Goal: Contribute content: Add original content to the website for others to see

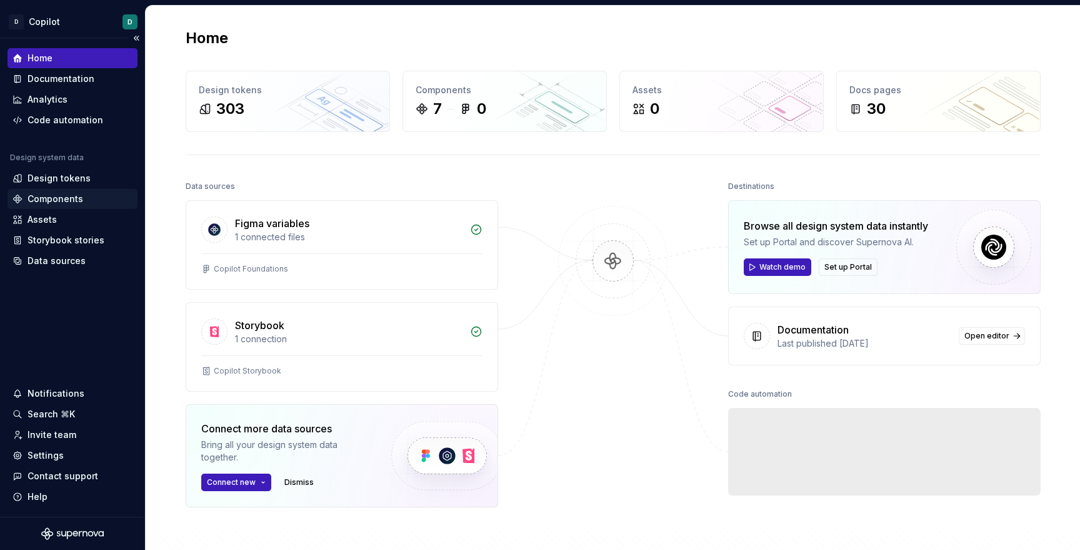
click at [53, 199] on div "Components" at bounding box center [56, 199] width 56 height 13
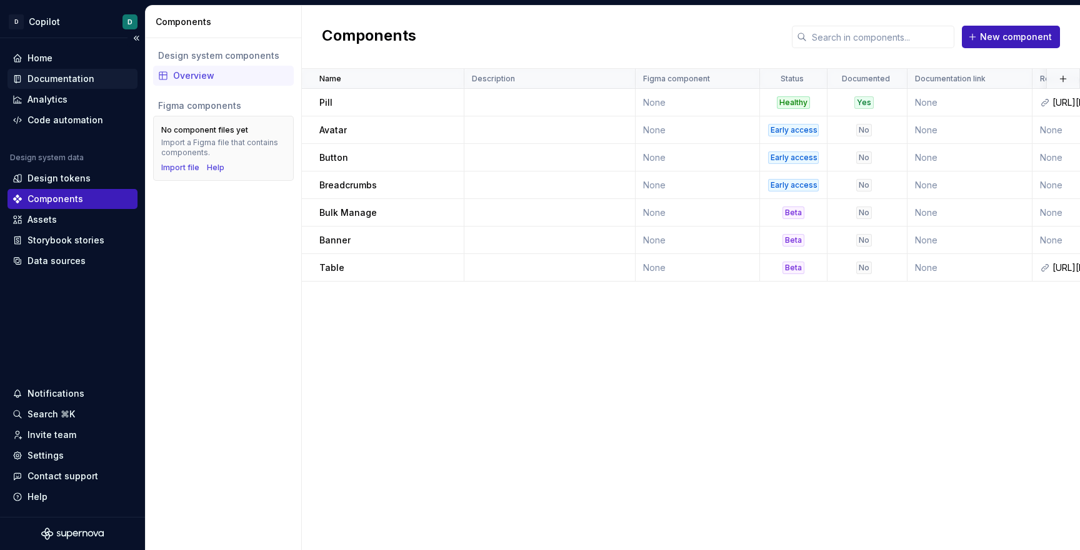
click at [43, 78] on div "Documentation" at bounding box center [61, 79] width 67 height 13
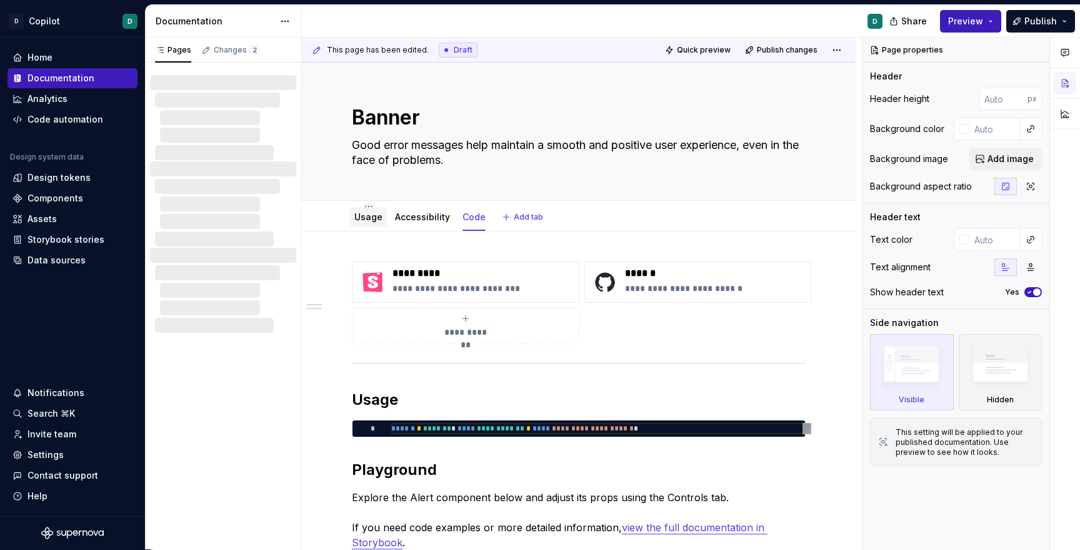
click at [359, 219] on link "Usage" at bounding box center [369, 216] width 28 height 11
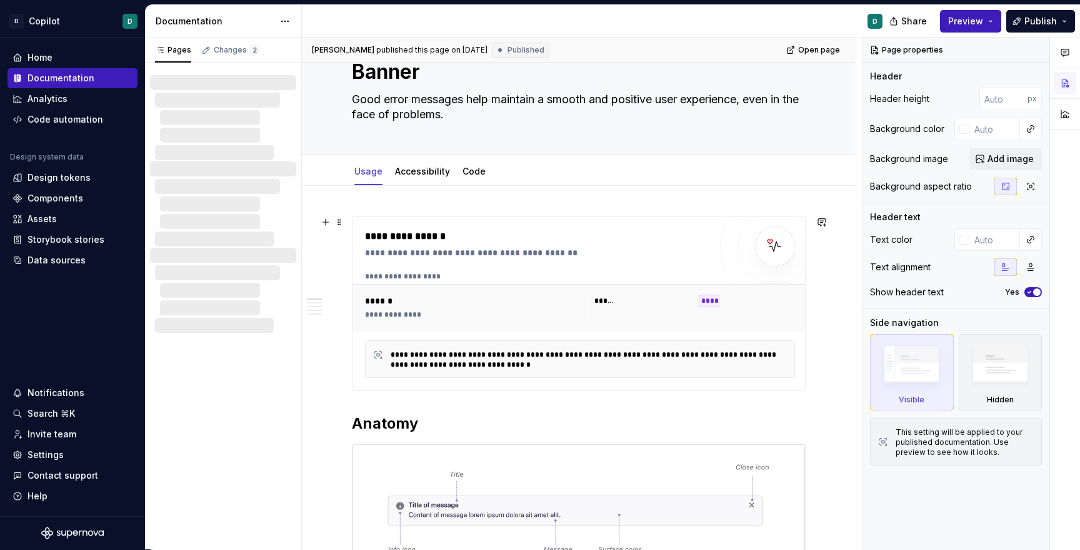
scroll to position [14, 0]
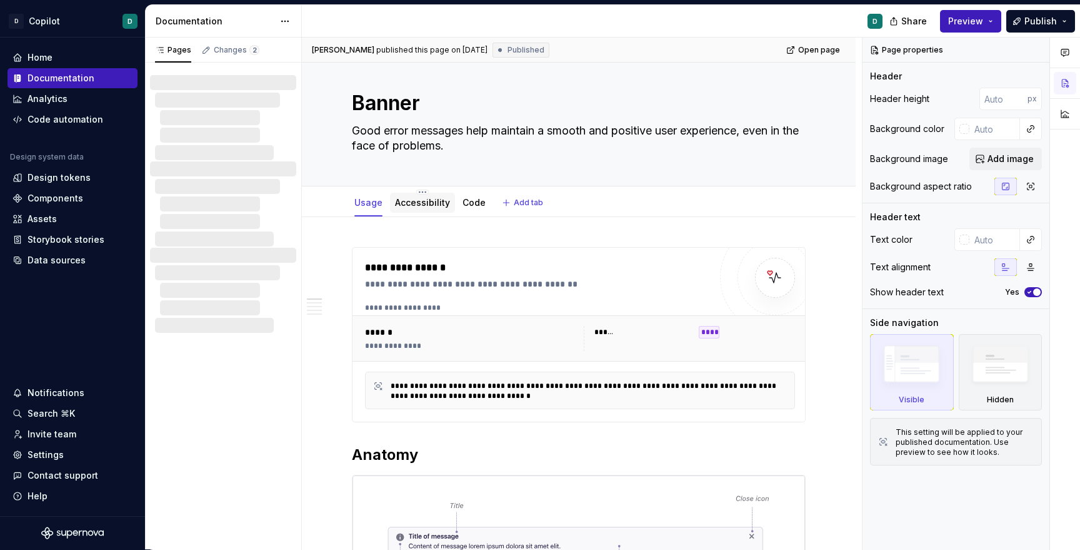
click at [425, 208] on div "Accessibility" at bounding box center [422, 202] width 55 height 13
click at [438, 203] on link "Accessibility" at bounding box center [422, 202] width 55 height 11
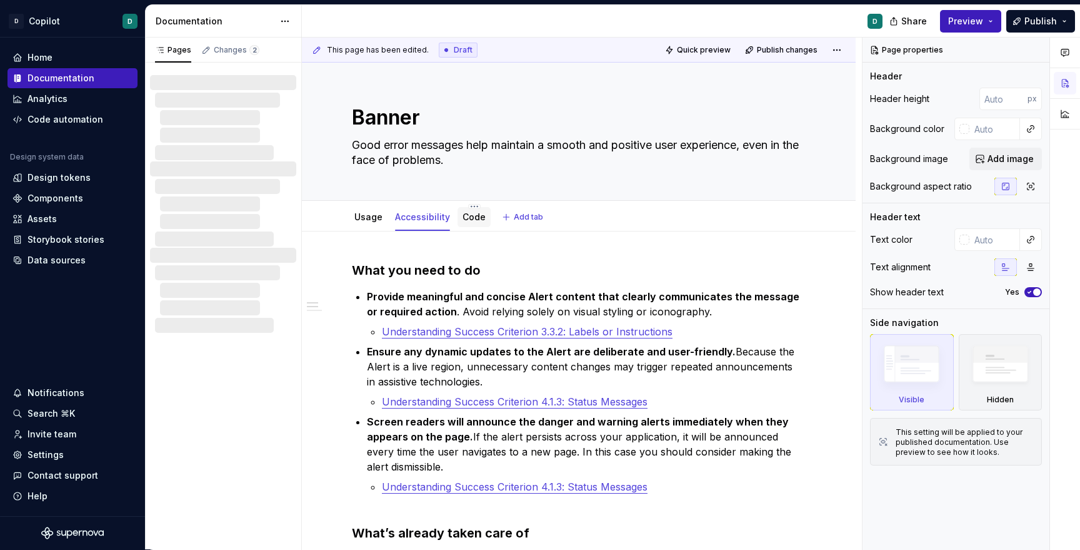
click at [476, 222] on div "Code" at bounding box center [474, 217] width 23 height 13
click at [472, 219] on link "Code" at bounding box center [474, 216] width 23 height 11
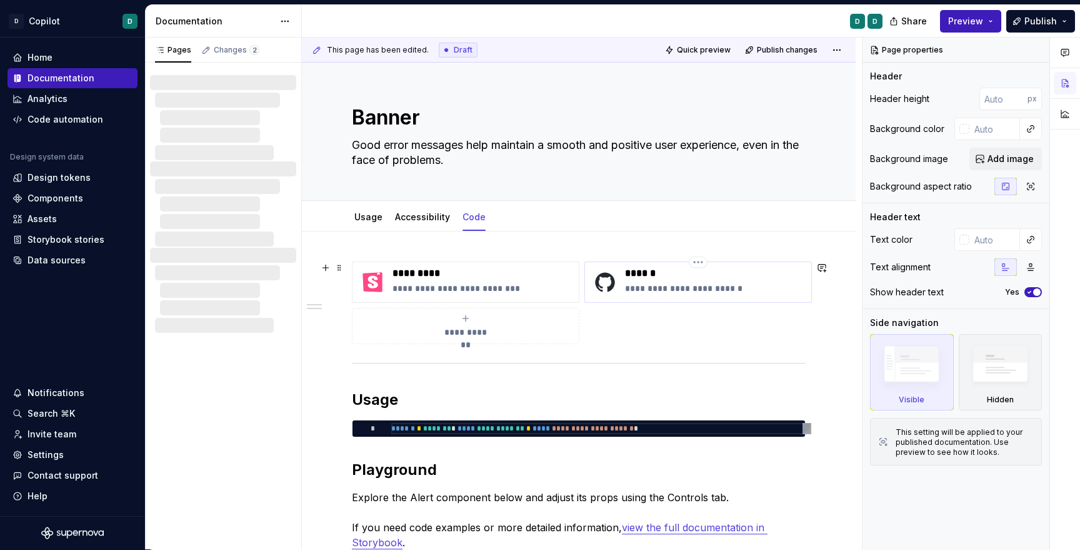
click at [649, 291] on p "**********" at bounding box center [715, 288] width 181 height 13
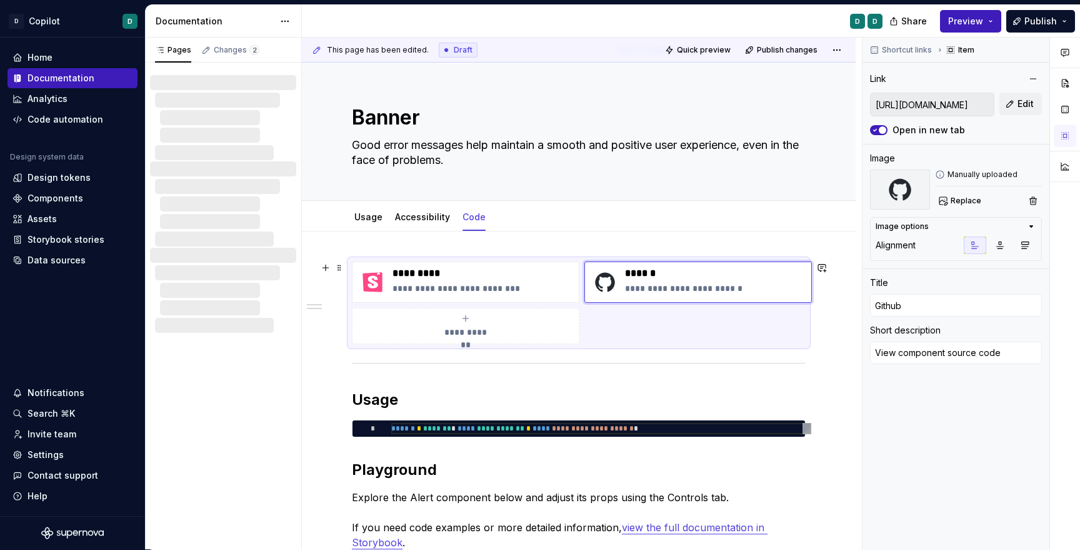
scroll to position [272, 0]
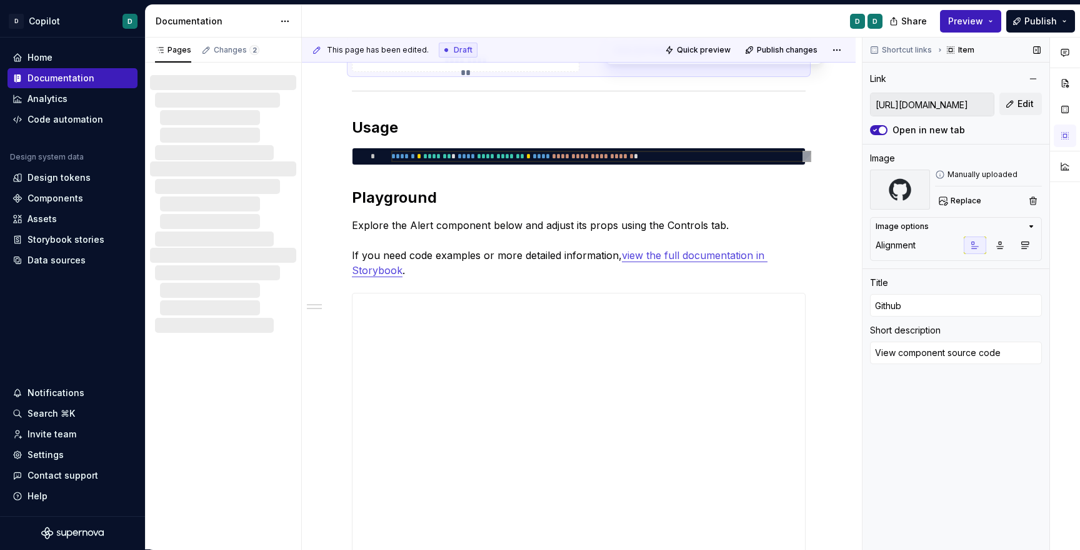
click at [948, 103] on input "[URL][DOMAIN_NAME]" at bounding box center [932, 104] width 123 height 23
click at [972, 104] on input "[URL][DOMAIN_NAME]" at bounding box center [932, 104] width 123 height 23
click at [1024, 94] on button "Edit" at bounding box center [1021, 104] width 43 height 23
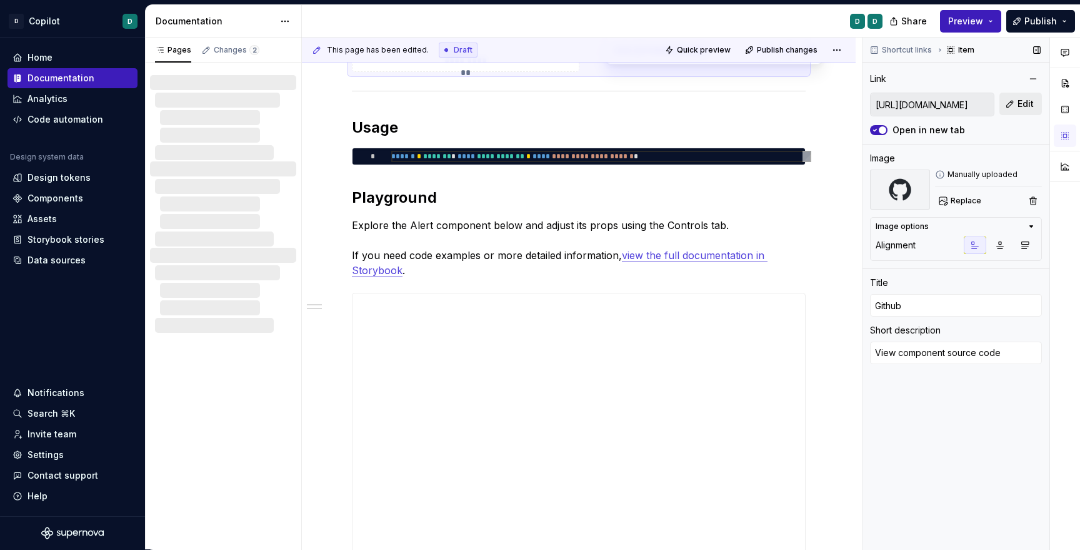
type textarea "*"
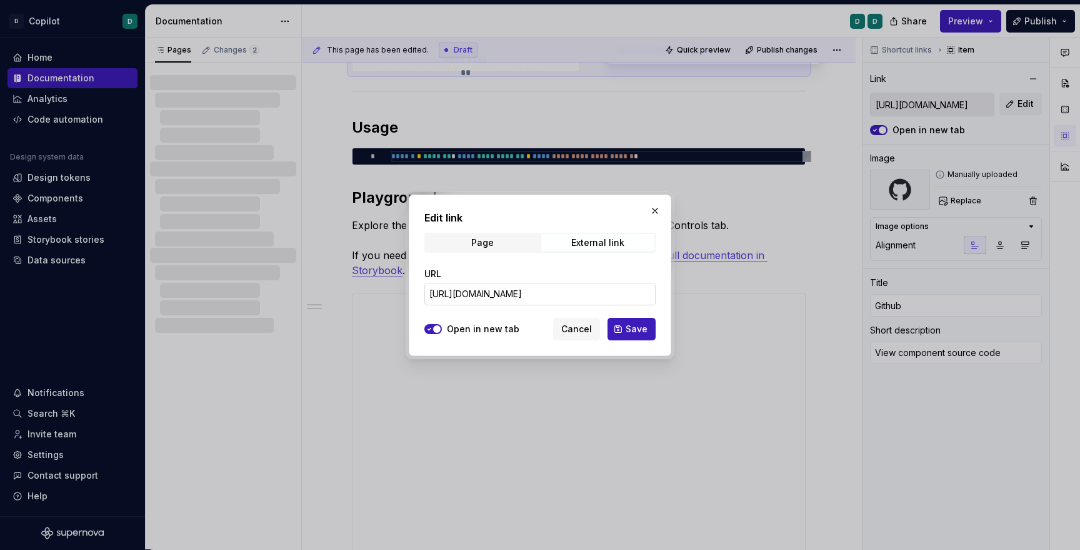
scroll to position [0, 165]
click at [636, 296] on input "[URL][DOMAIN_NAME]" at bounding box center [540, 294] width 231 height 23
type input "[URL][DOMAIN_NAME]"
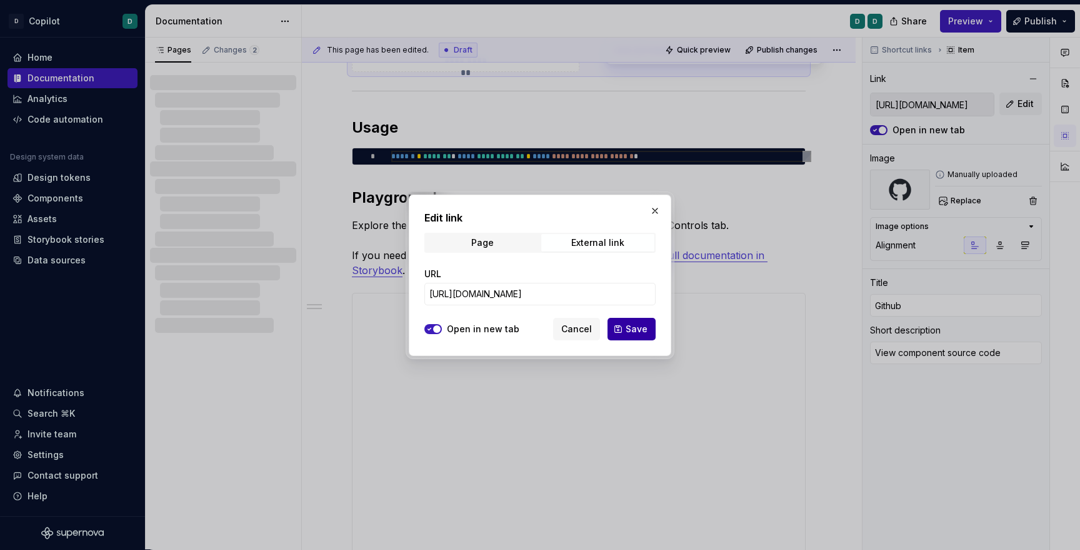
scroll to position [0, 0]
click at [630, 332] on span "Save" at bounding box center [637, 329] width 22 height 13
type textarea "*"
type input "[URL][DOMAIN_NAME]"
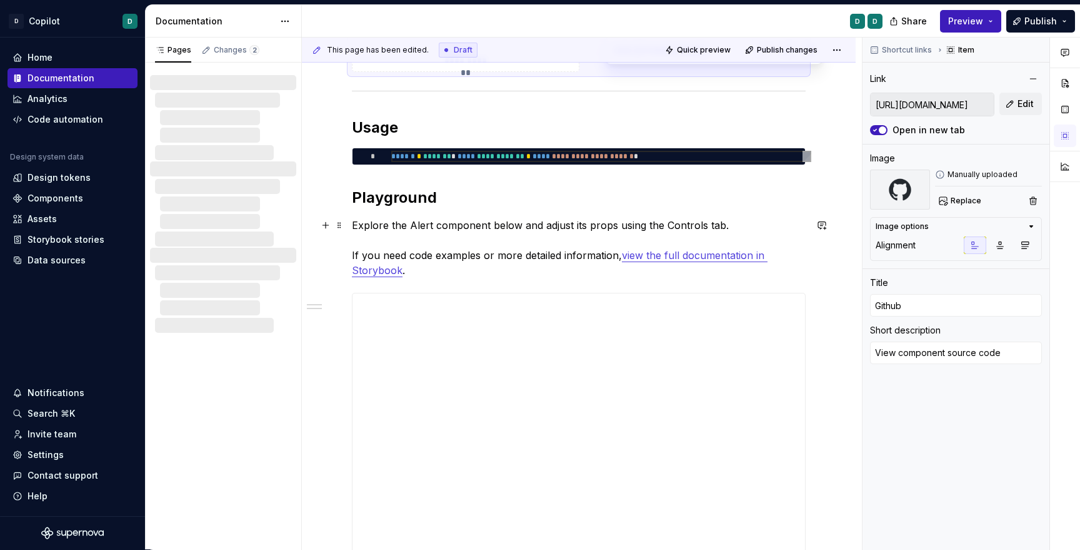
type input "[URL][DOMAIN_NAME]"
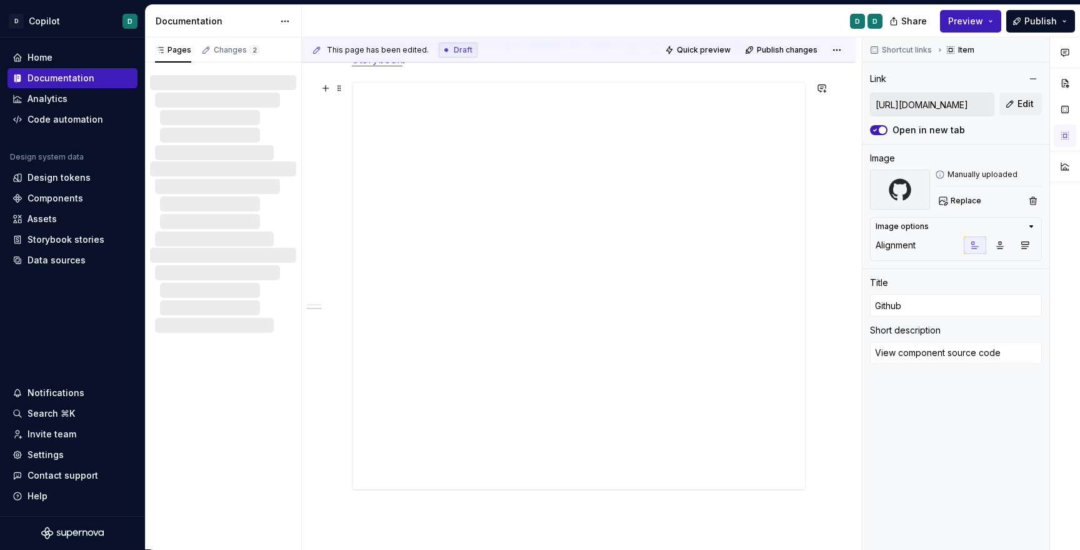
scroll to position [516, 0]
type textarea "*"
type textarea "A"
type textarea "*"
type textarea "Al"
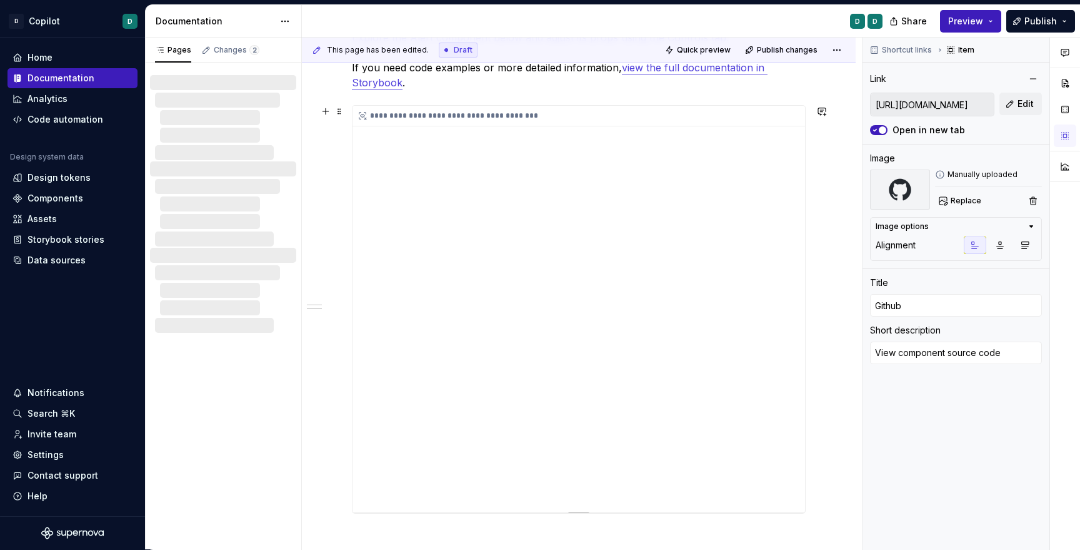
scroll to position [365, 0]
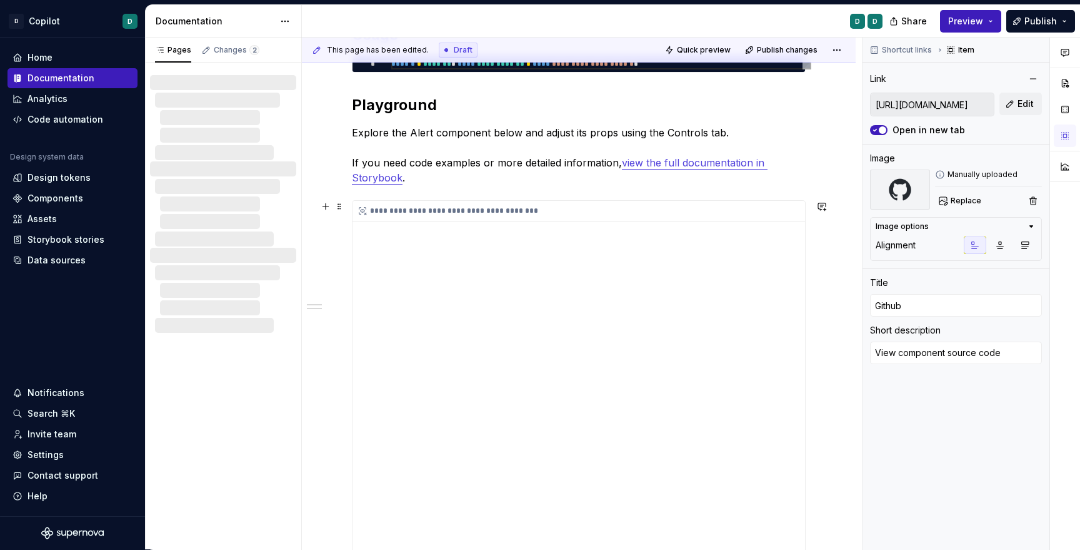
type textarea "*"
type textarea "Ale"
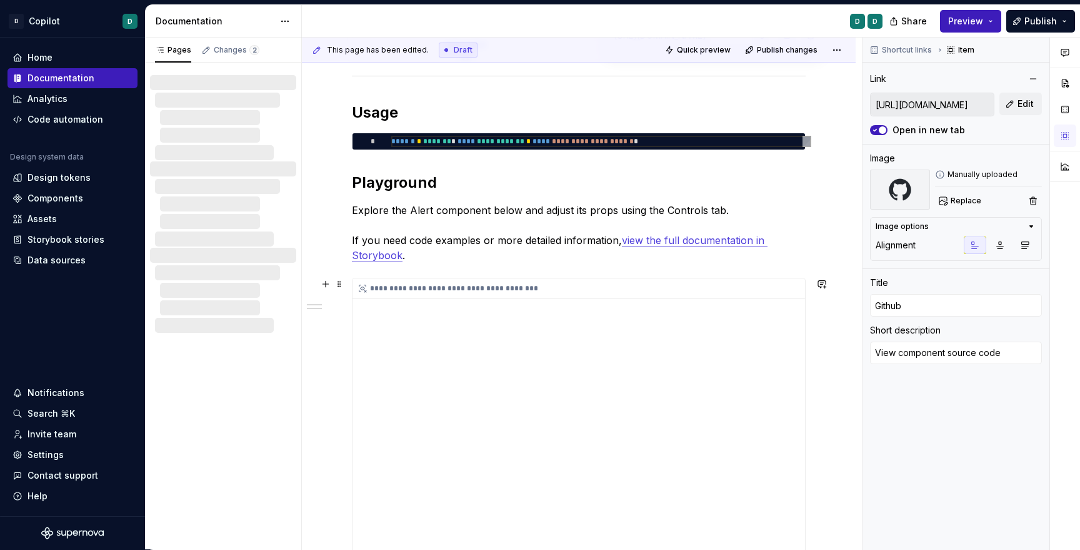
type textarea "*"
type textarea "Aler"
click at [640, 290] on div "**********" at bounding box center [582, 288] width 459 height 21
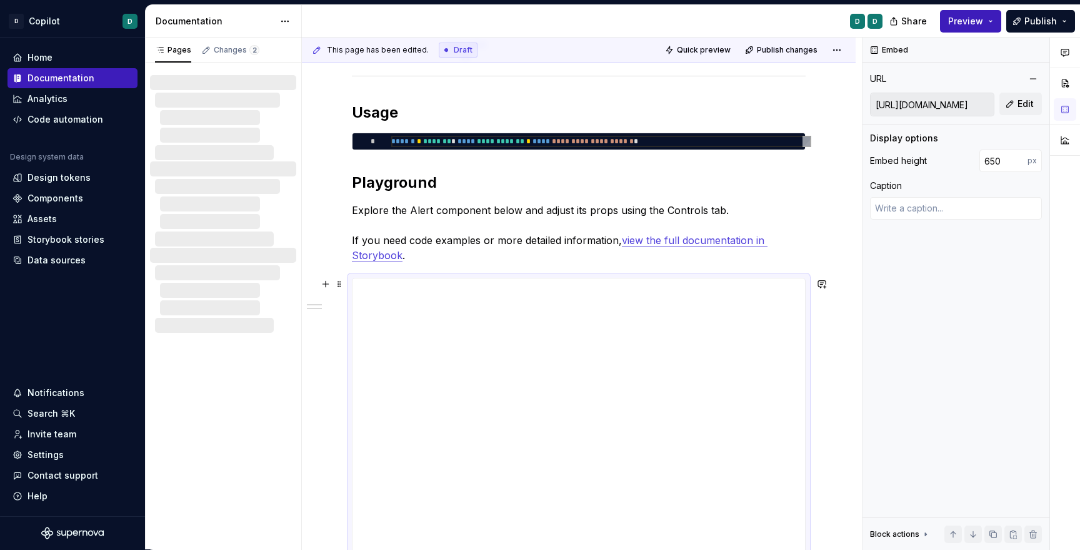
type textarea "*"
type textarea "Alert"
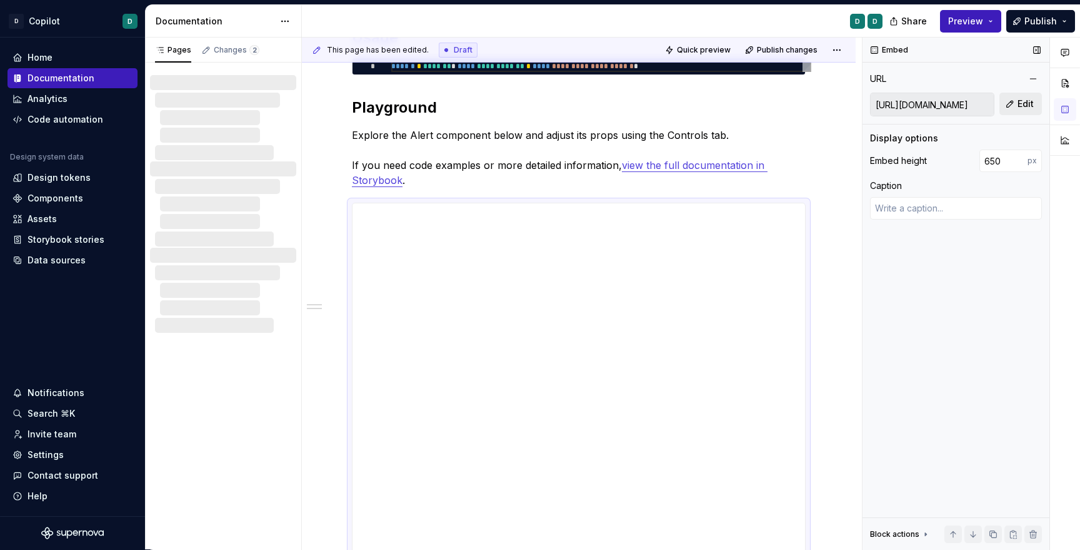
click at [1015, 105] on button "Edit" at bounding box center [1021, 104] width 43 height 23
type textarea "*"
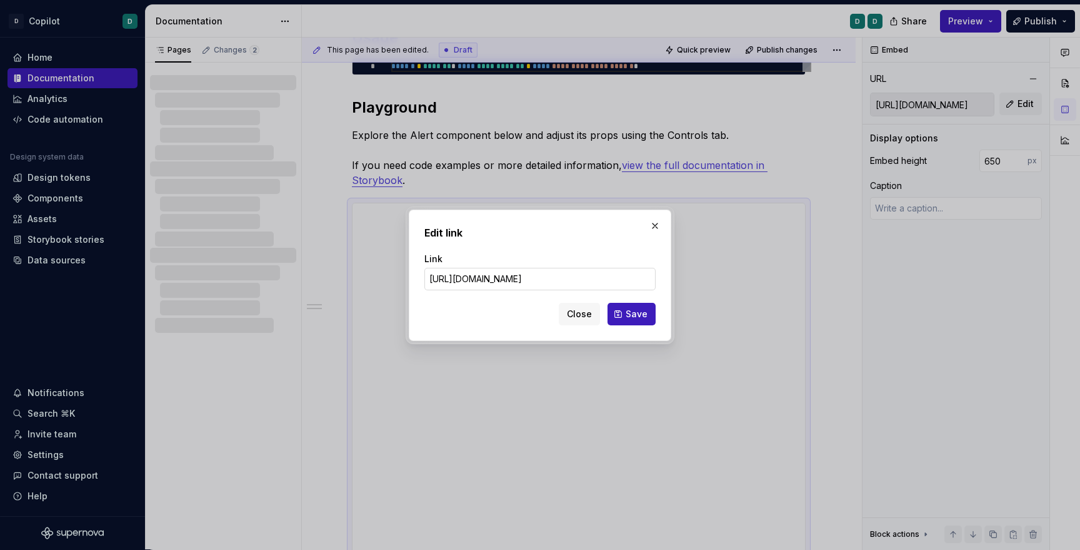
scroll to position [0, 239]
click at [606, 278] on input "[URL][DOMAIN_NAME]" at bounding box center [540, 279] width 231 height 23
drag, startPoint x: 605, startPoint y: 280, endPoint x: 363, endPoint y: 281, distance: 242.6
click at [363, 281] on div "Edit link Link [URL][DOMAIN_NAME] Close Save" at bounding box center [540, 275] width 1080 height 550
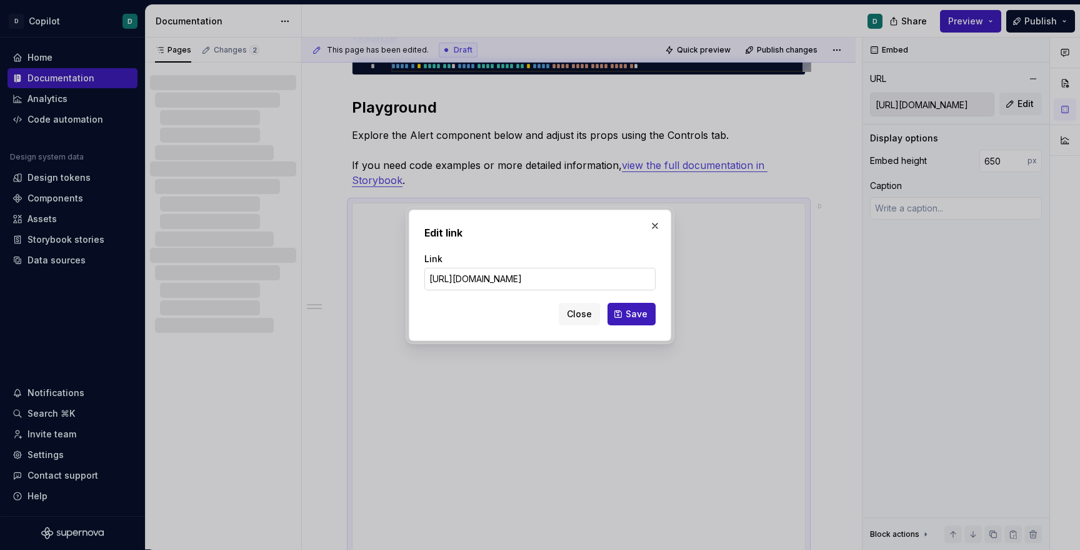
scroll to position [0, 340]
drag, startPoint x: 651, startPoint y: 281, endPoint x: 575, endPoint y: 278, distance: 76.3
click at [575, 278] on input "[URL][DOMAIN_NAME]" at bounding box center [540, 279] width 231 height 23
type input "[URL][DOMAIN_NAME]"
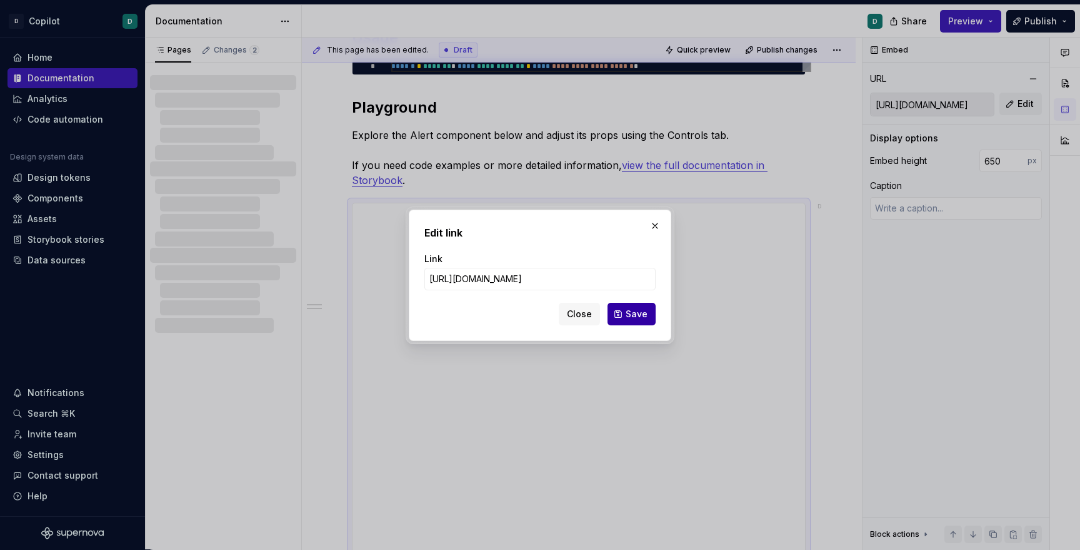
click at [624, 316] on button "Save" at bounding box center [632, 314] width 48 height 23
type textarea "*"
type input "[URL][DOMAIN_NAME]"
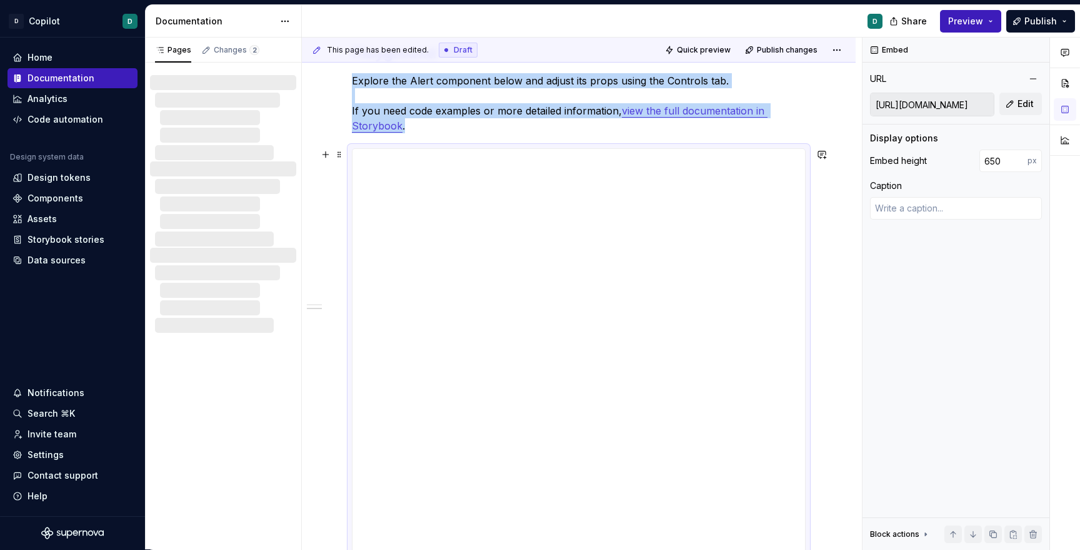
scroll to position [398, 0]
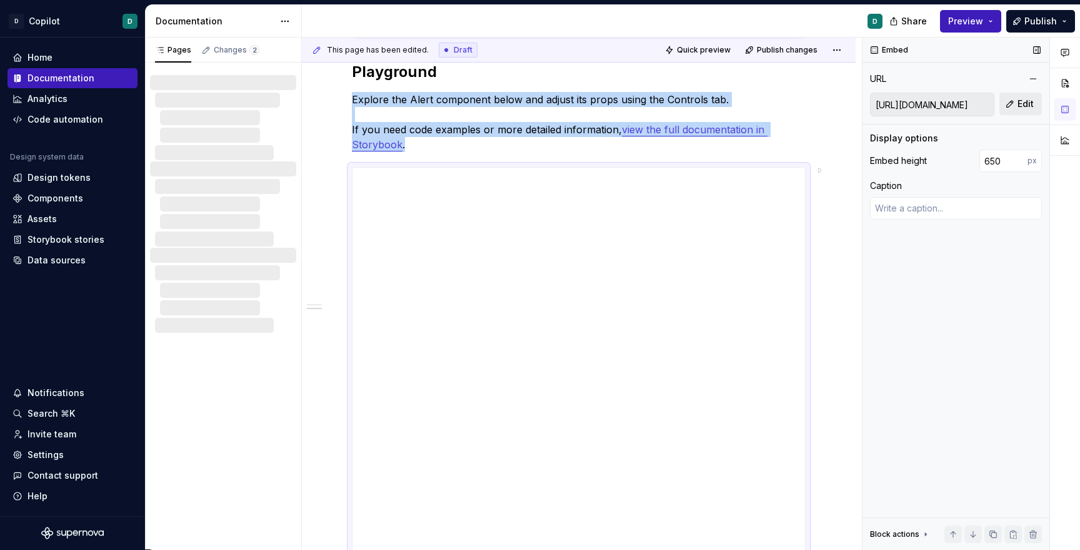
click at [1012, 108] on button "Edit" at bounding box center [1021, 104] width 43 height 23
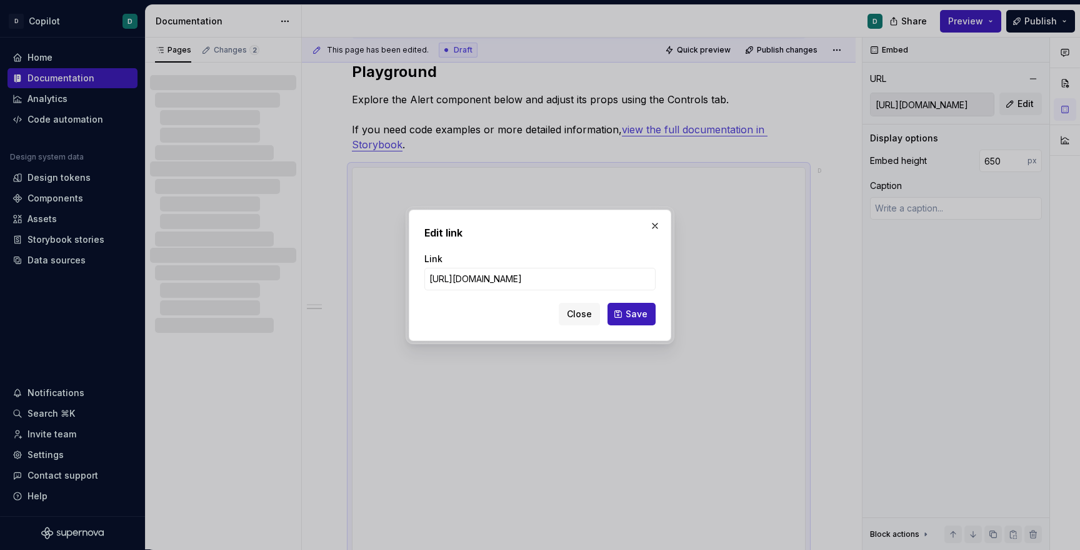
click at [614, 289] on div "Link [URL][DOMAIN_NAME]" at bounding box center [540, 271] width 231 height 53
click at [592, 278] on input "[URL][DOMAIN_NAME]" at bounding box center [540, 279] width 231 height 23
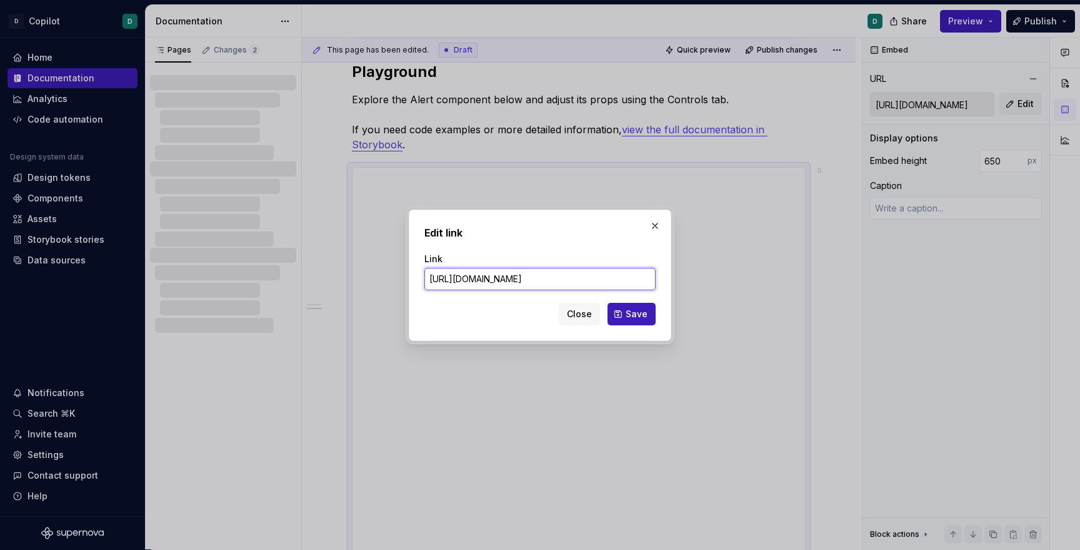
click at [592, 278] on input "[URL][DOMAIN_NAME]" at bounding box center [540, 279] width 231 height 23
click at [574, 308] on span "Close" at bounding box center [579, 314] width 25 height 13
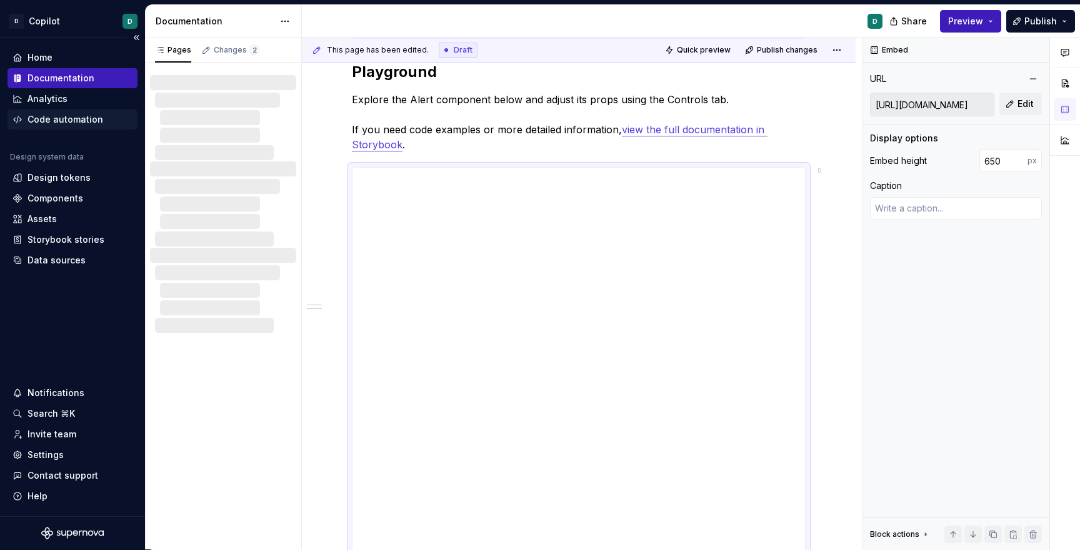
click at [64, 115] on div "Code automation" at bounding box center [66, 119] width 76 height 13
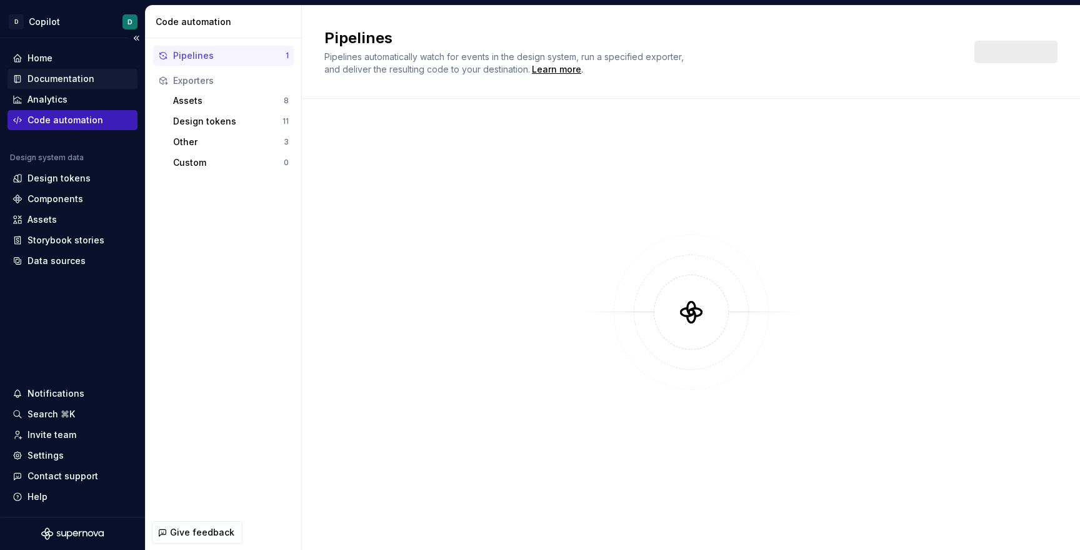
click at [71, 74] on div "Documentation" at bounding box center [61, 79] width 67 height 13
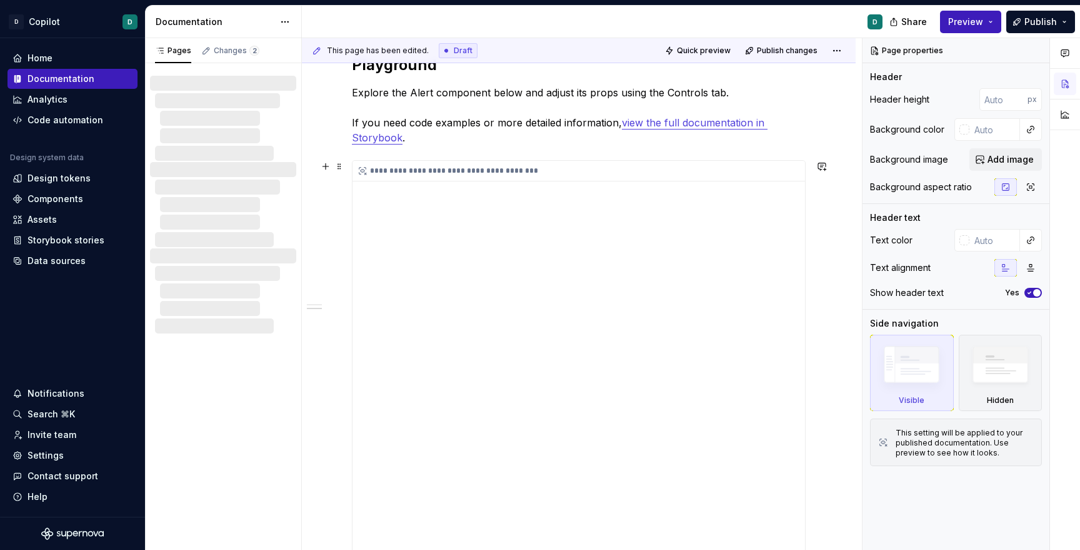
scroll to position [402, 0]
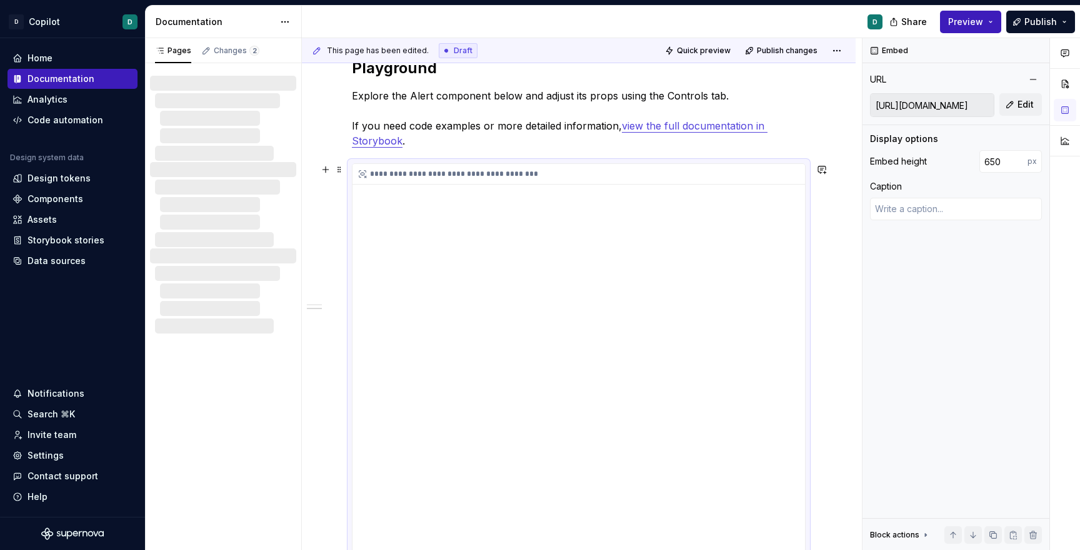
click at [720, 191] on div "**********" at bounding box center [579, 367] width 453 height 406
click at [1021, 107] on span "Edit" at bounding box center [1026, 104] width 16 height 13
type textarea "*"
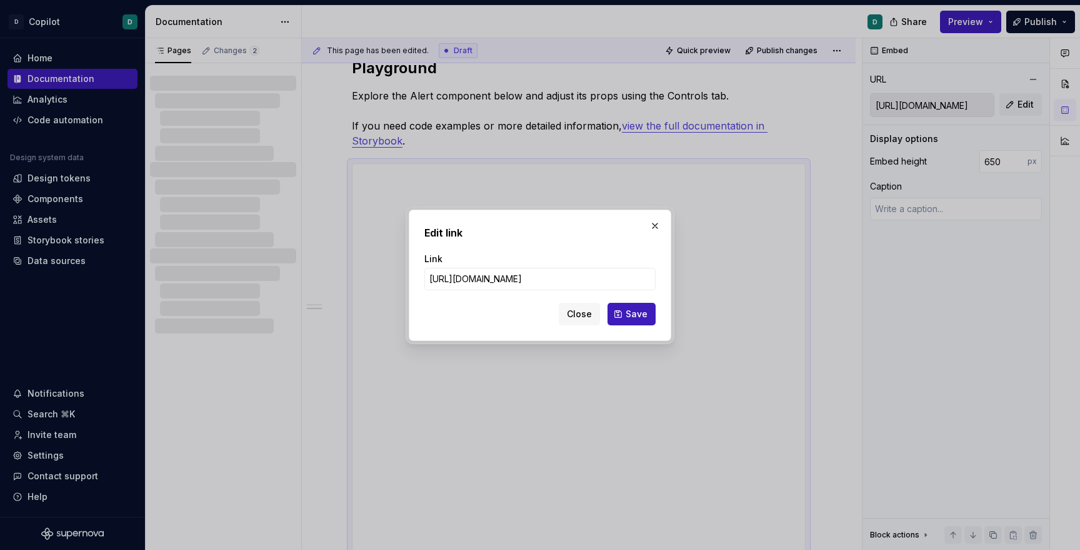
scroll to position [0, 229]
type input "[URL][DOMAIN_NAME]"
click at [630, 314] on span "Save" at bounding box center [637, 314] width 22 height 13
type textarea "*"
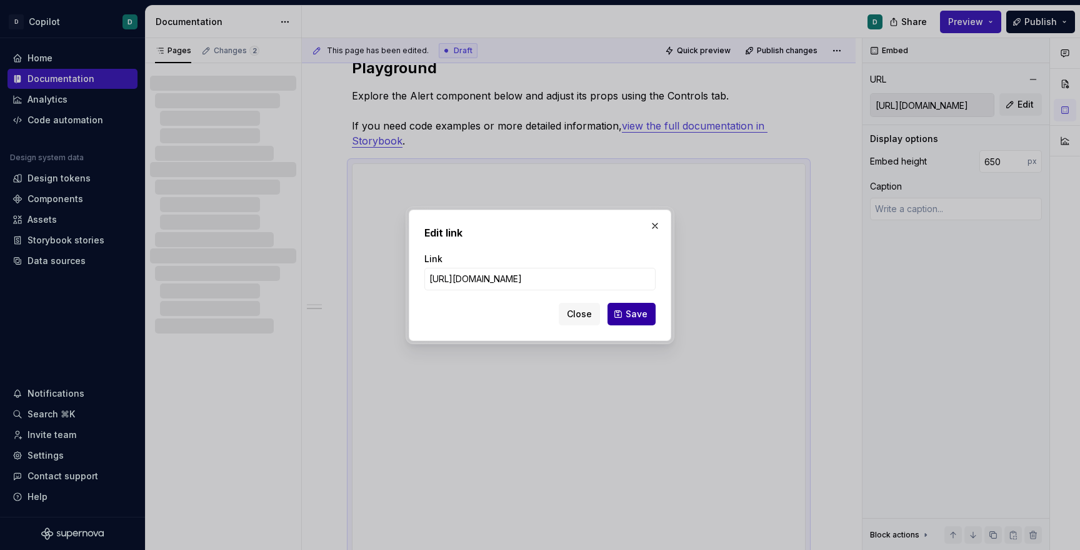
type input "[URL][DOMAIN_NAME]"
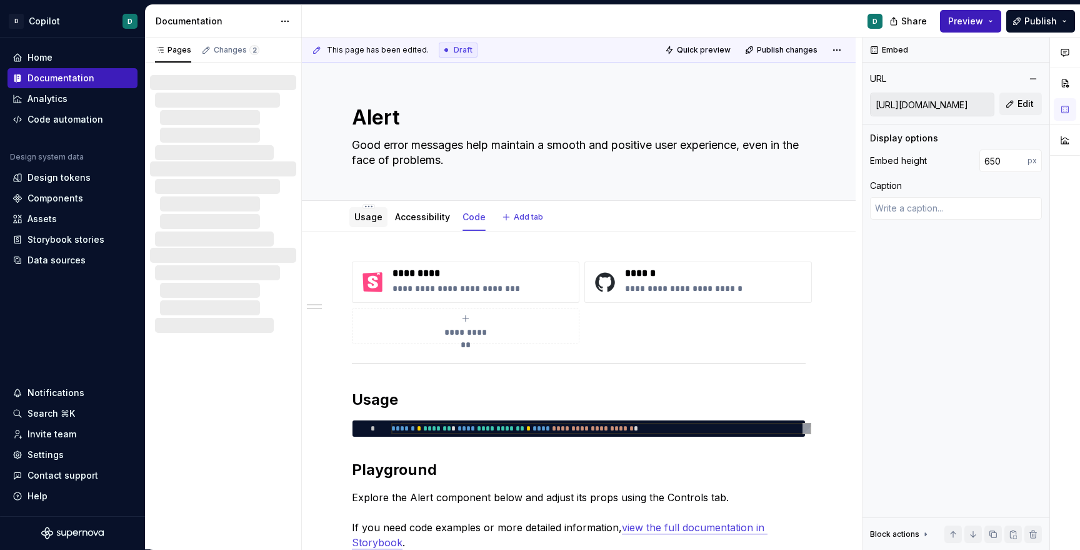
click at [370, 222] on div "Usage" at bounding box center [369, 217] width 28 height 13
click at [371, 218] on link "Usage" at bounding box center [369, 216] width 28 height 11
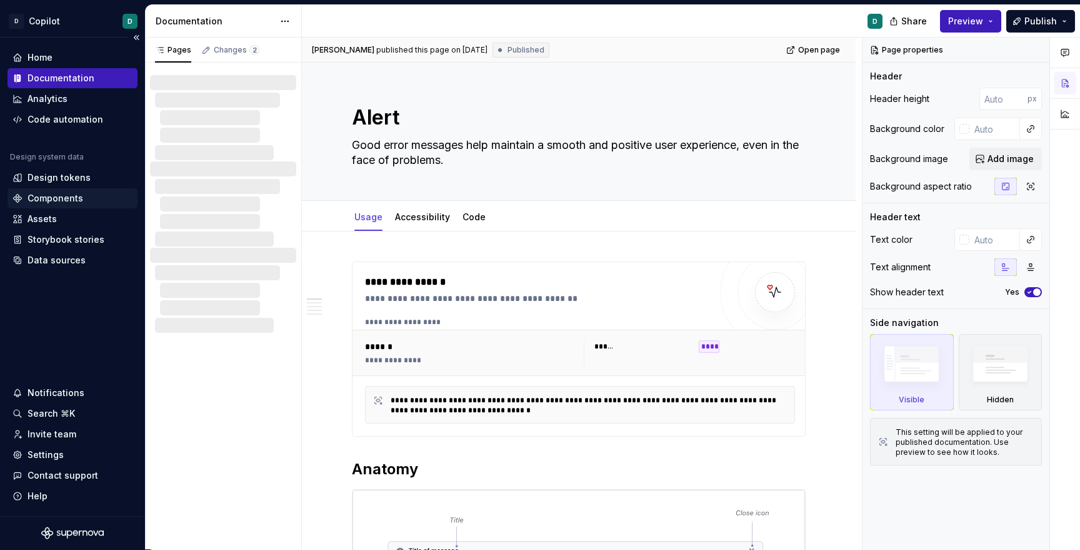
click at [55, 199] on div "Components" at bounding box center [56, 198] width 56 height 13
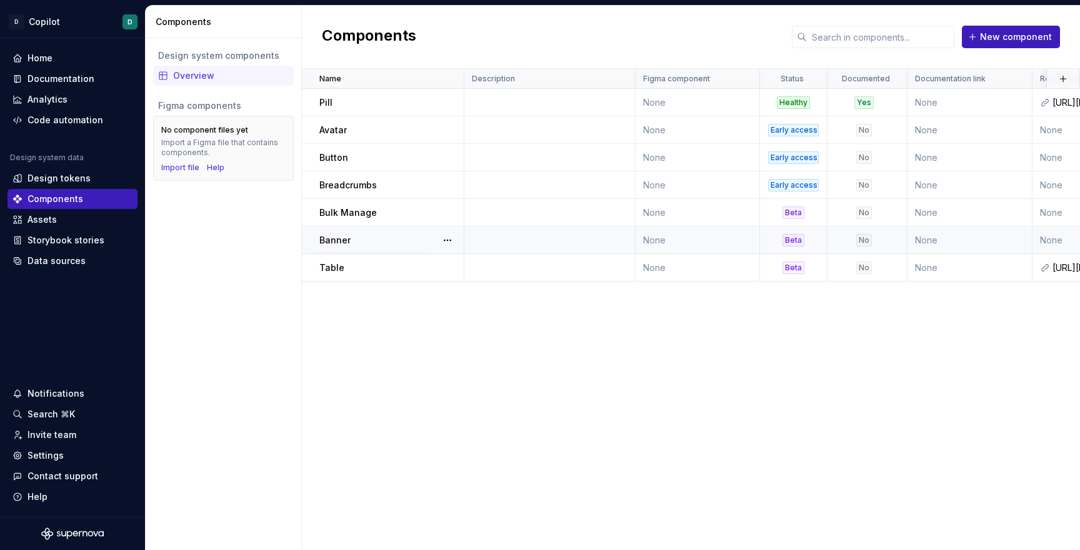
click at [336, 240] on p "Banner" at bounding box center [334, 240] width 31 height 13
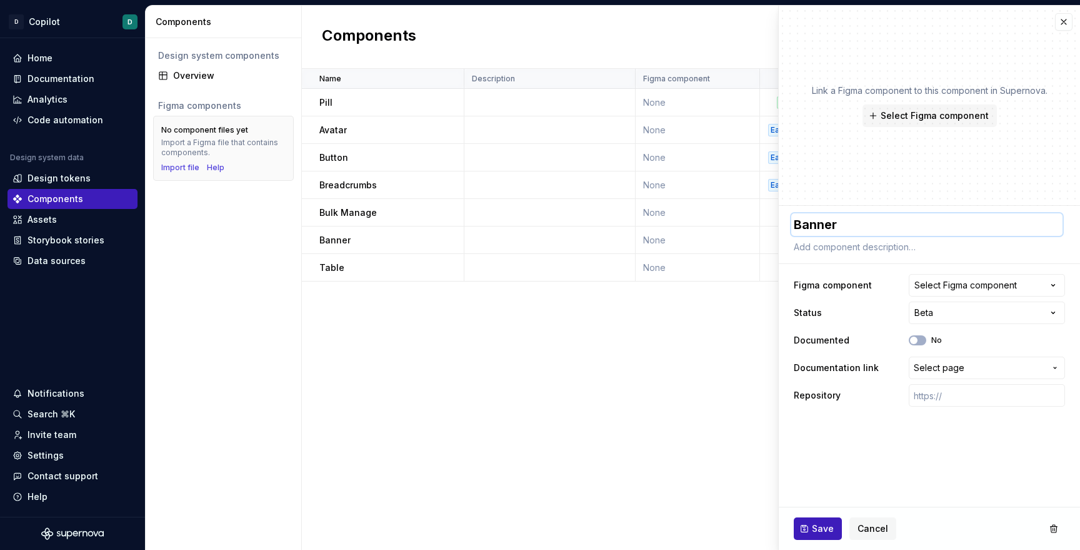
click at [832, 222] on textarea "Banner" at bounding box center [927, 224] width 271 height 23
type textarea "*"
type textarea "A"
type textarea "*"
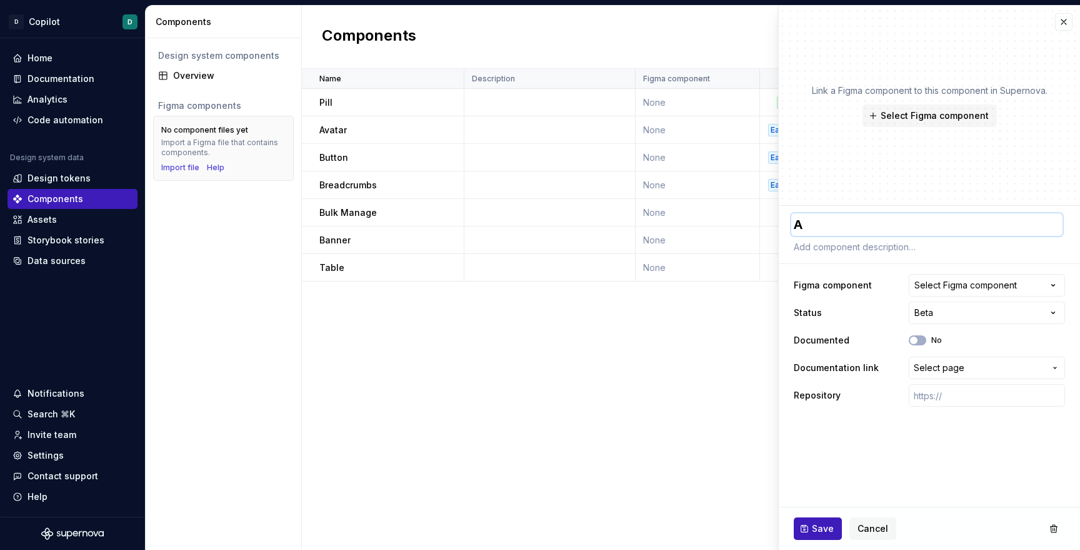
type textarea "Al"
type textarea "*"
type textarea "Alr"
type textarea "*"
type textarea "Al"
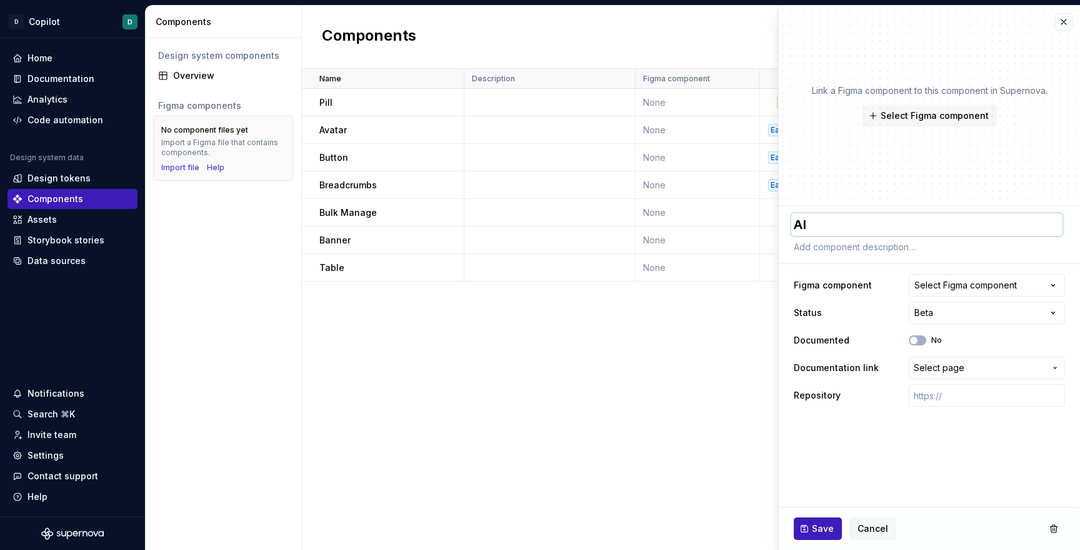
type textarea "*"
type textarea "Ale"
type textarea "*"
type textarea "Aler"
type textarea "*"
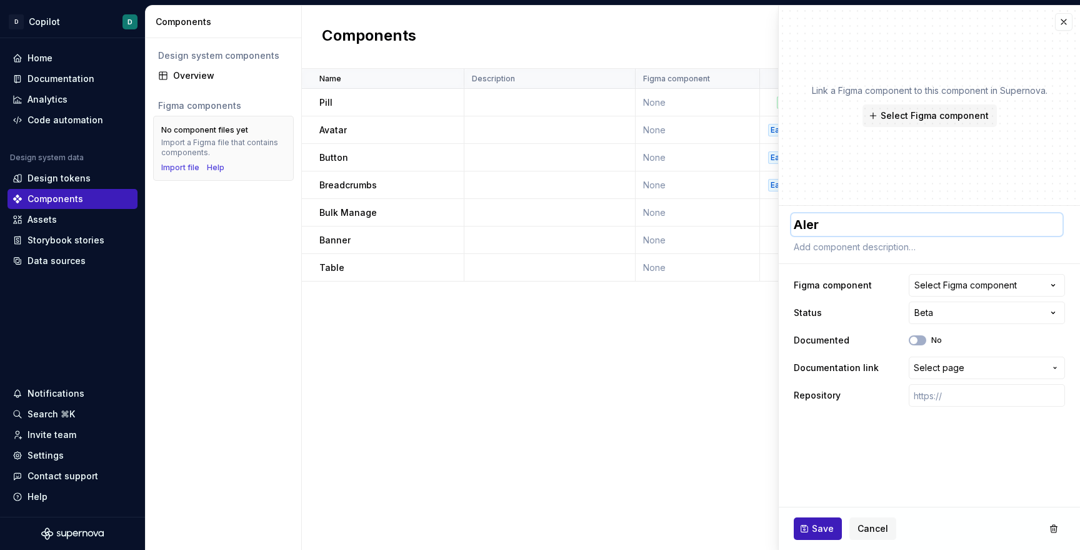
type textarea "Alery"
type textarea "*"
type textarea "Aler"
type textarea "*"
type textarea "Alert"
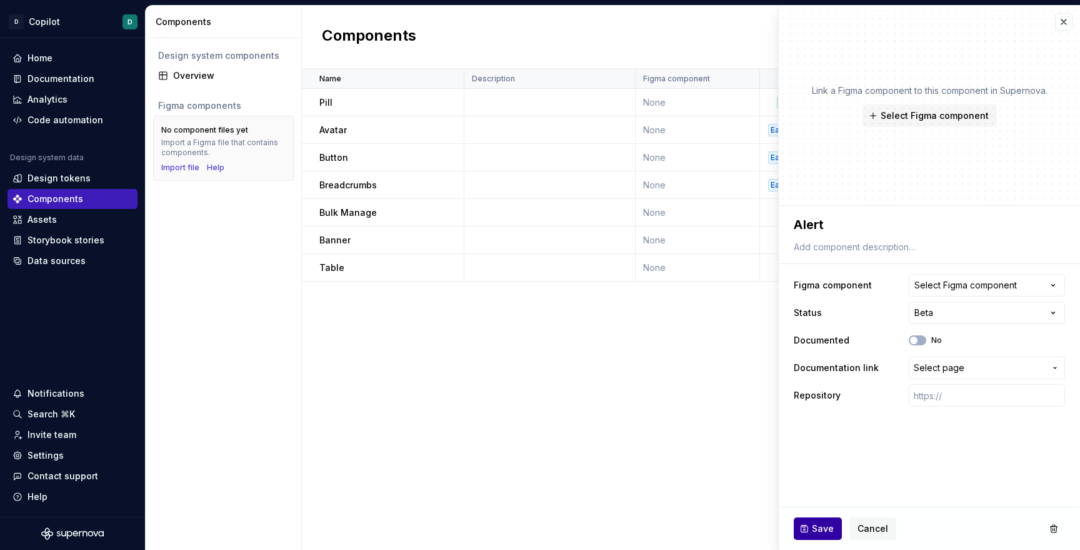
click at [813, 531] on span "Save" at bounding box center [823, 528] width 22 height 13
type textarea "*"
type textarea "Alert"
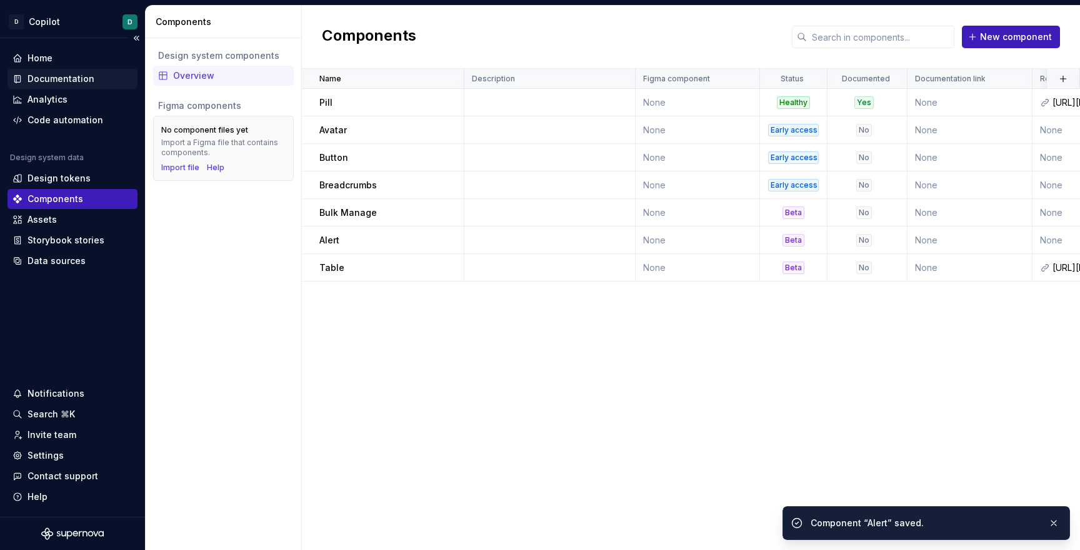
click at [67, 78] on div "Documentation" at bounding box center [61, 79] width 67 height 13
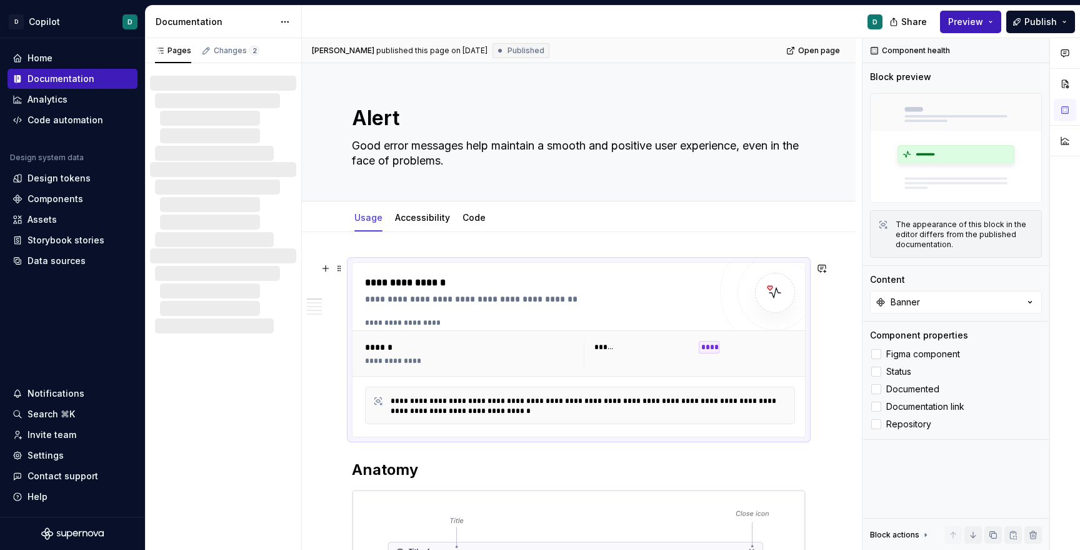
click at [383, 345] on div "******" at bounding box center [472, 347] width 214 height 13
click at [964, 300] on button "Banner" at bounding box center [956, 302] width 172 height 23
click at [945, 281] on div "Content" at bounding box center [956, 279] width 172 height 13
type textarea "*"
